Goal: Information Seeking & Learning: Learn about a topic

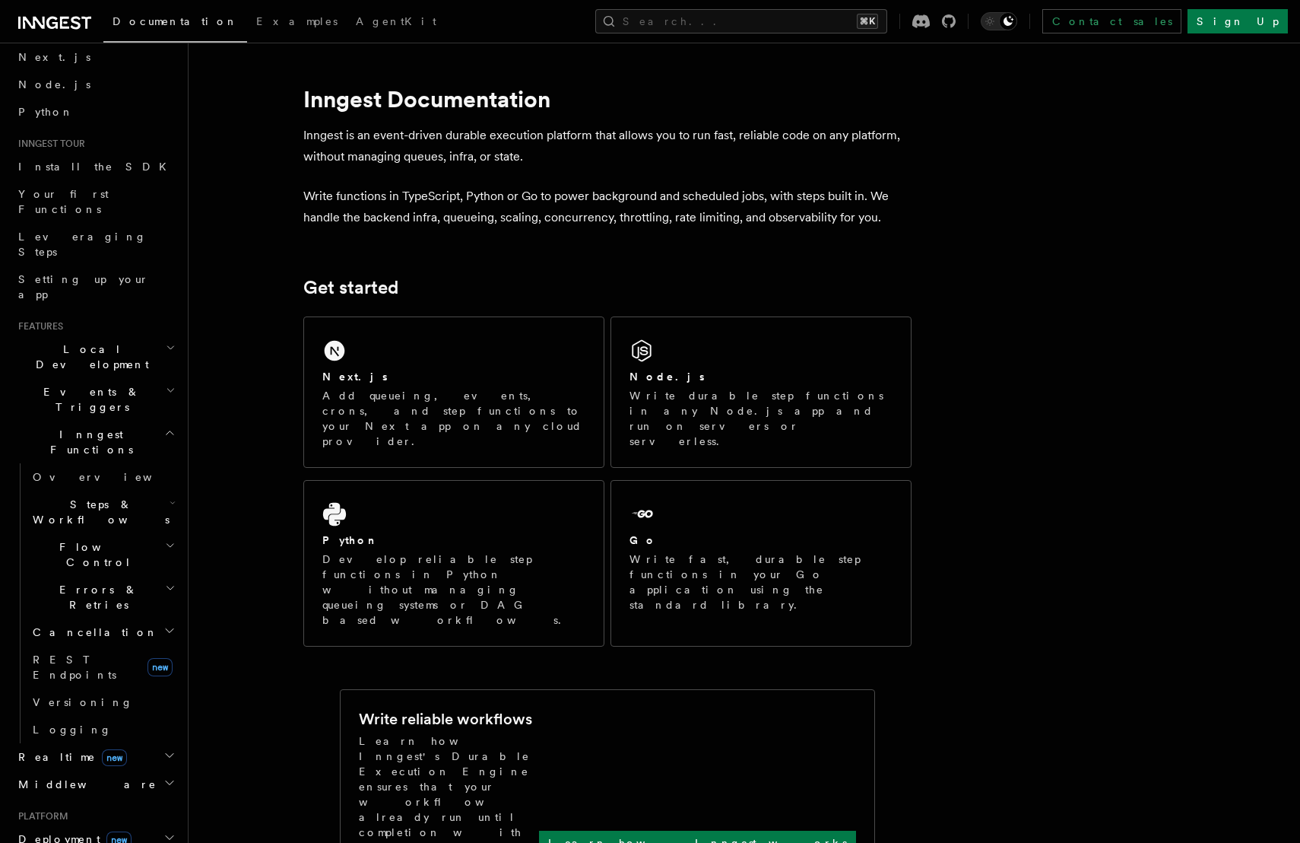
scroll to position [81, 0]
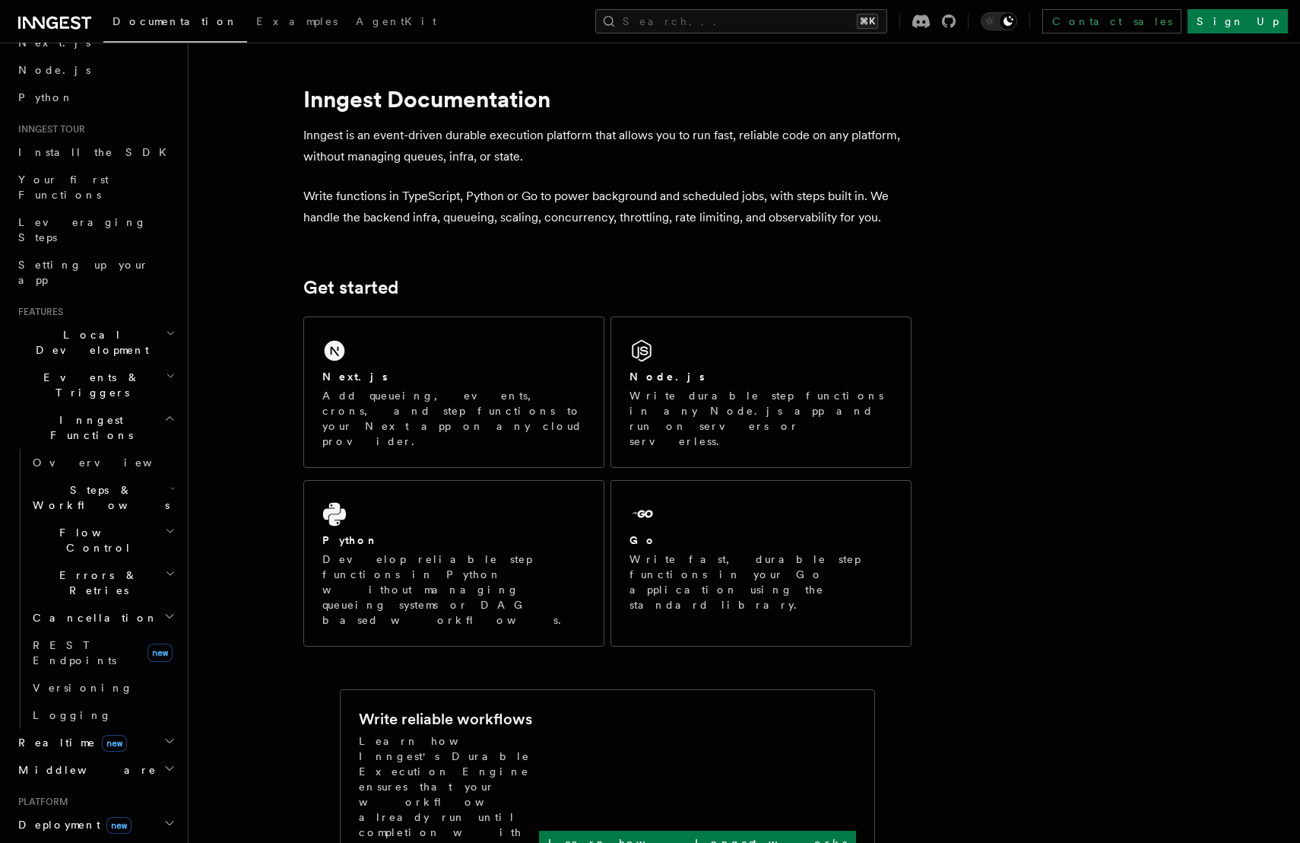
click at [132, 364] on h2 "Events & Triggers" at bounding box center [95, 385] width 167 height 43
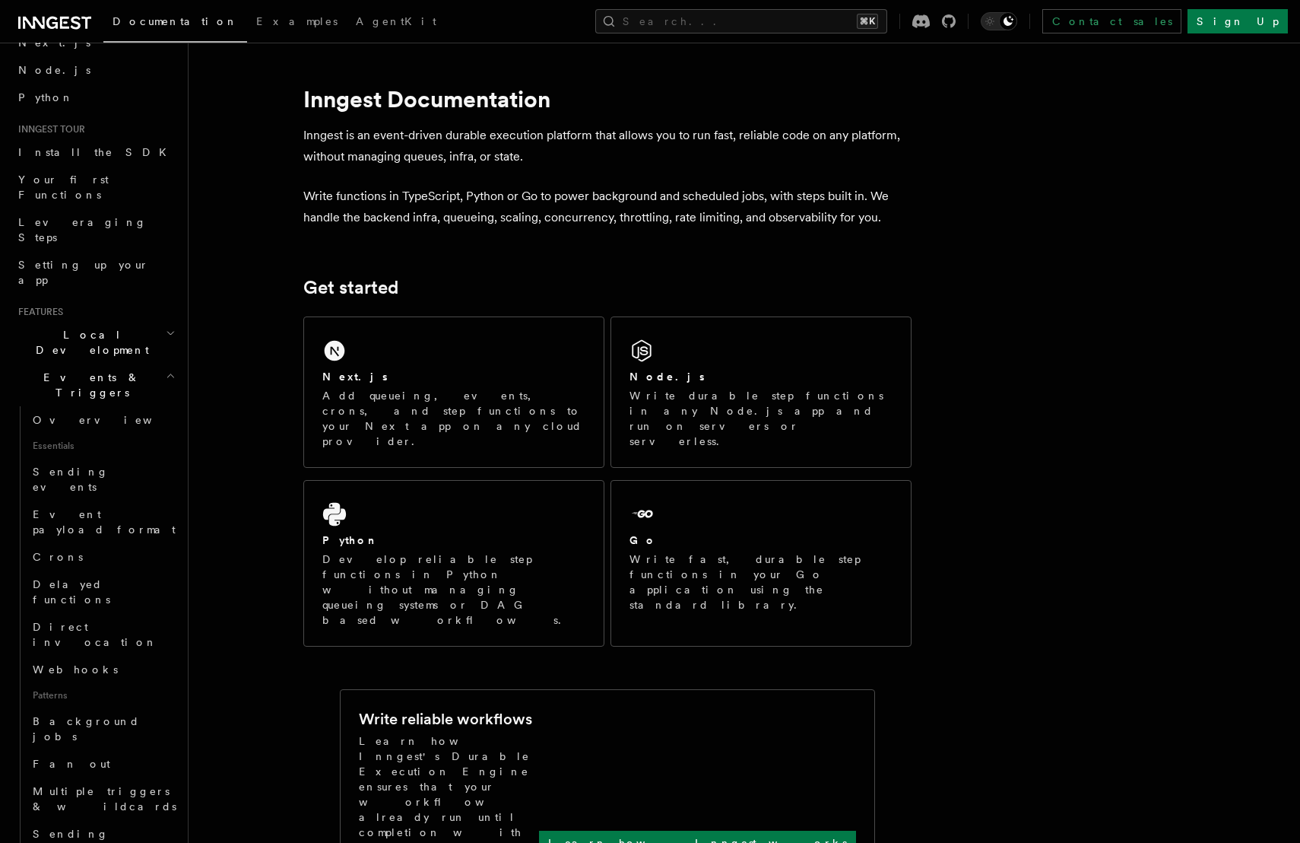
click at [119, 364] on h2 "Events & Triggers" at bounding box center [95, 385] width 167 height 43
click at [63, 507] on span "Event payload format" at bounding box center [106, 522] width 146 height 30
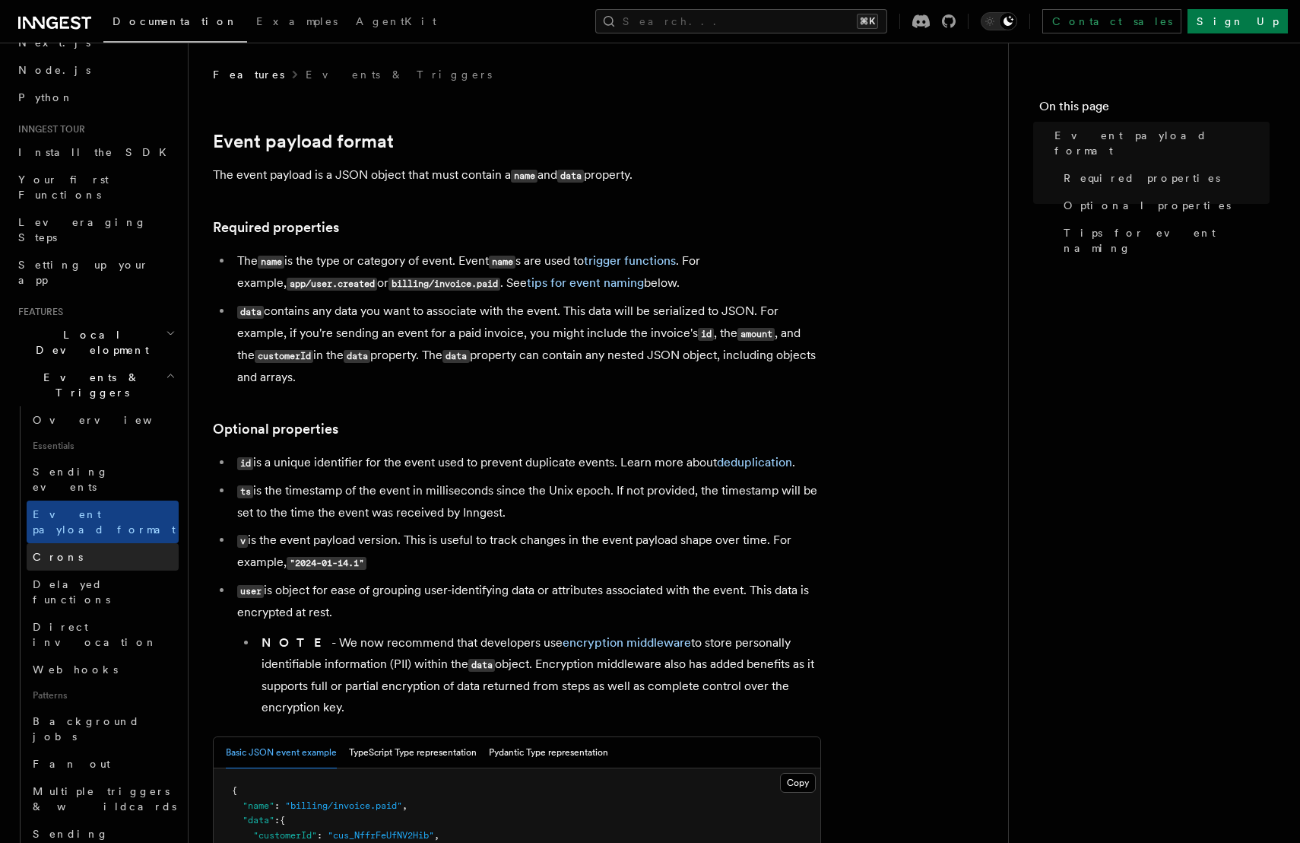
click at [53, 551] on span "Crons" at bounding box center [58, 557] width 50 height 12
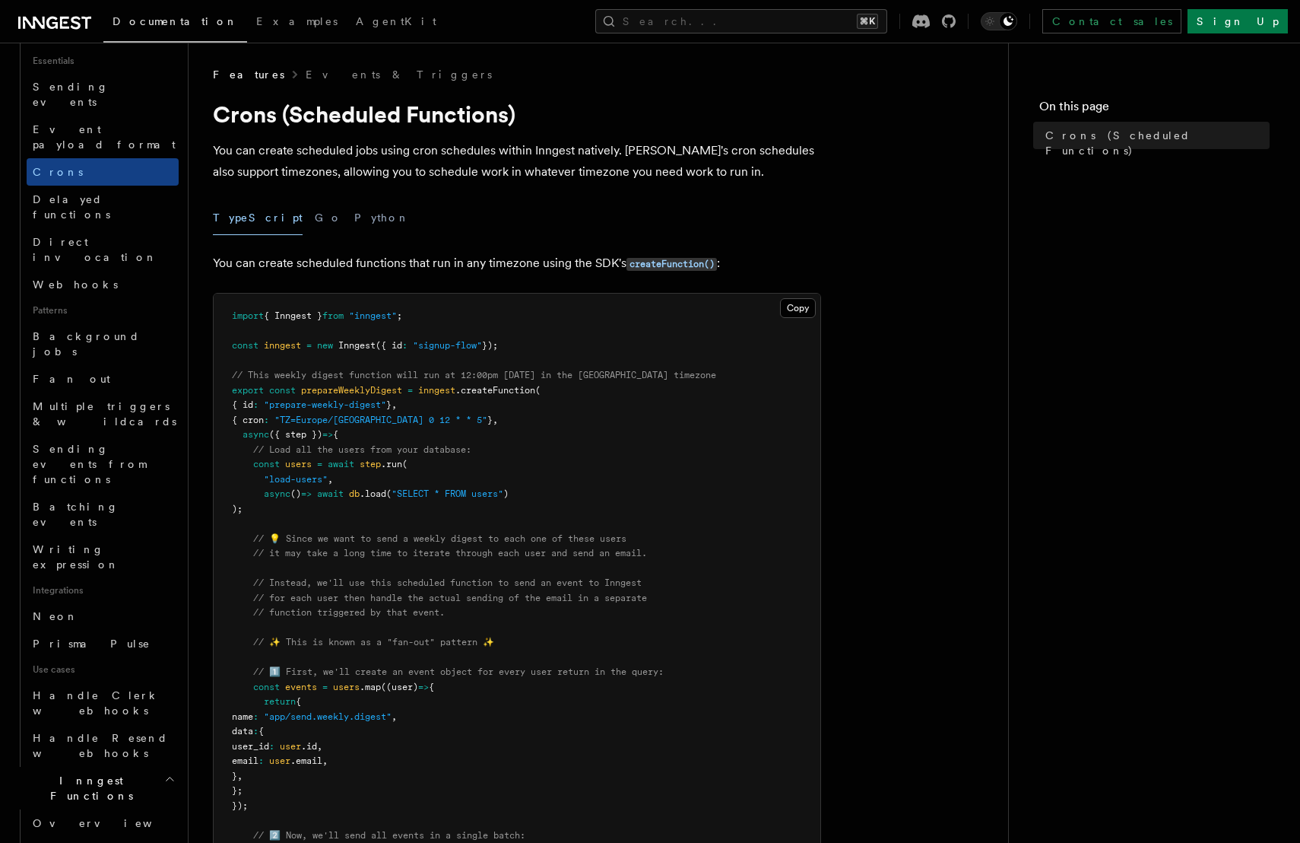
scroll to position [468, 0]
